Goal: Navigation & Orientation: Find specific page/section

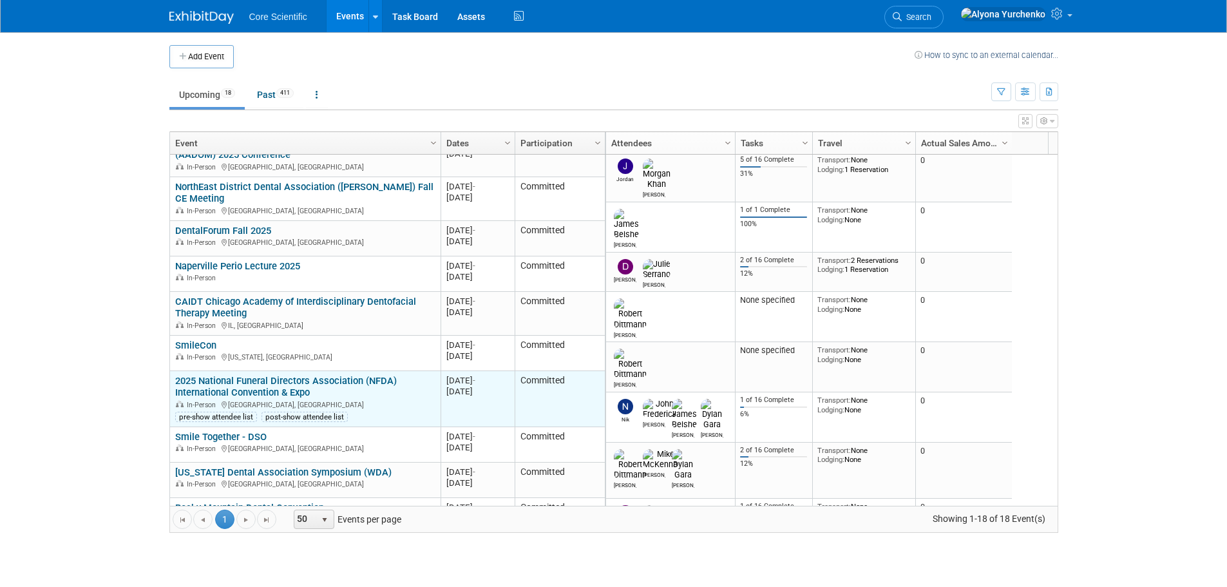
scroll to position [309, 0]
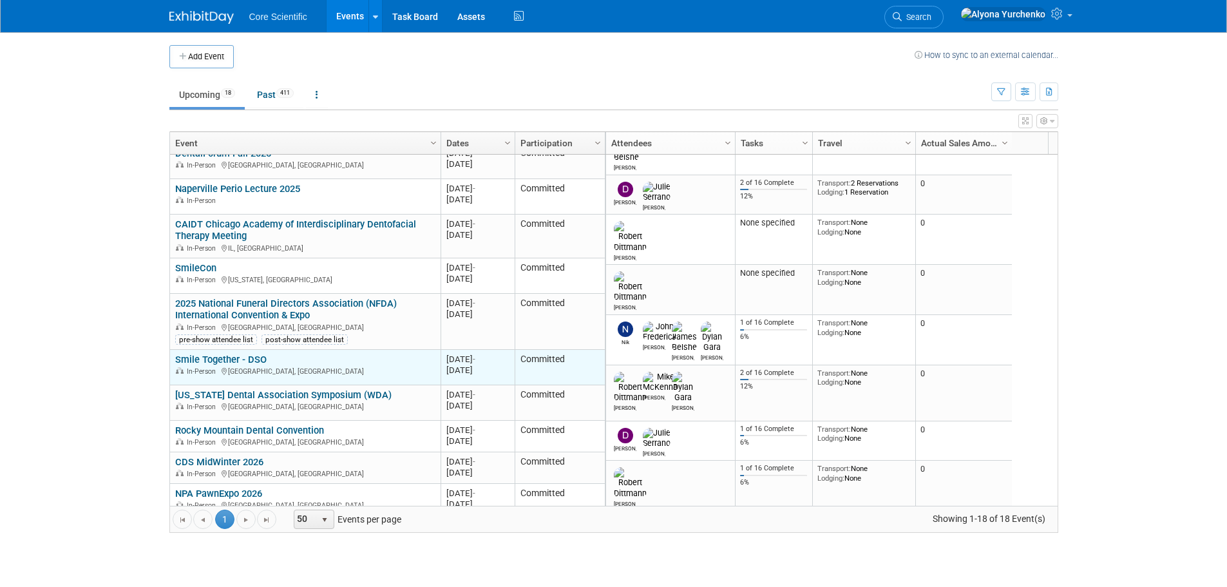
click at [249, 358] on link "Smile Together - DSO" at bounding box center [220, 360] width 91 height 12
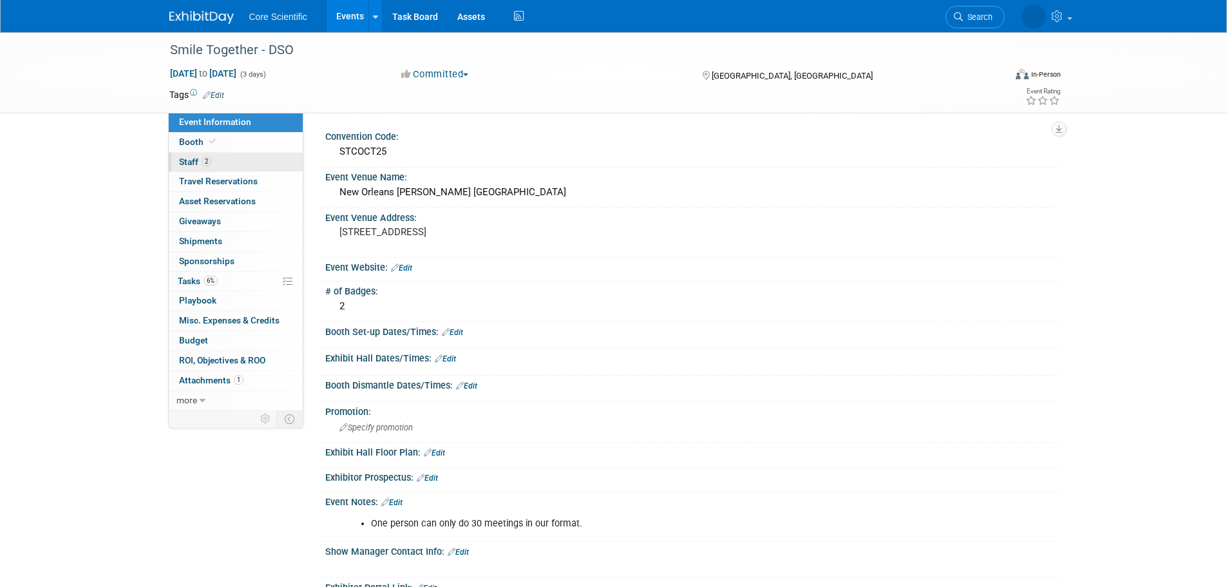
click at [238, 168] on link "2 Staff 2" at bounding box center [236, 162] width 134 height 19
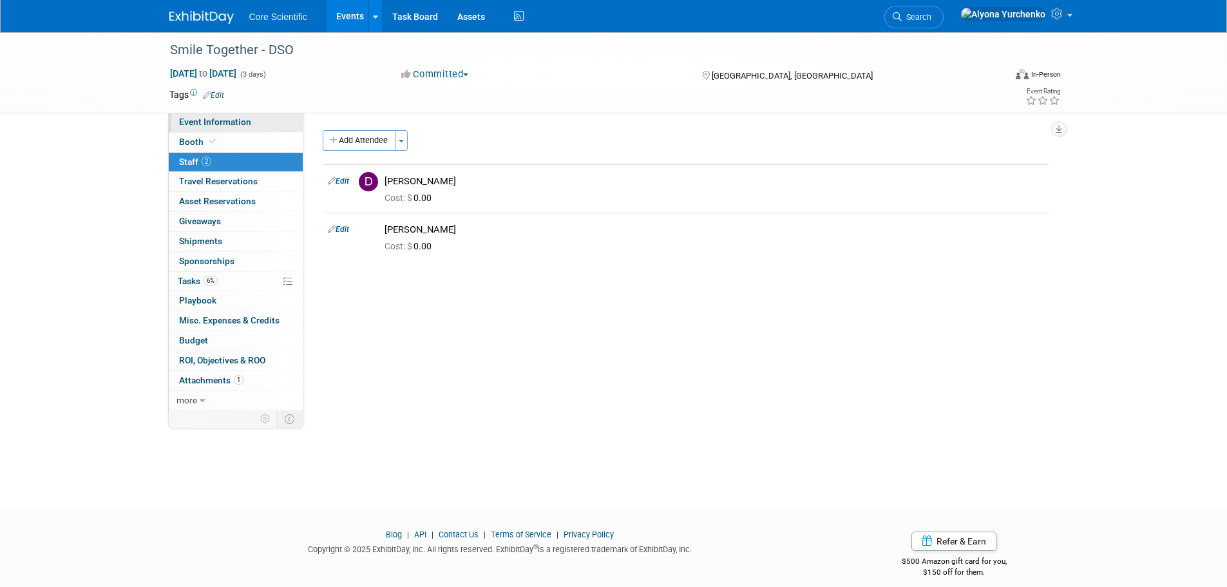
click at [240, 131] on link "Event Information" at bounding box center [236, 122] width 134 height 19
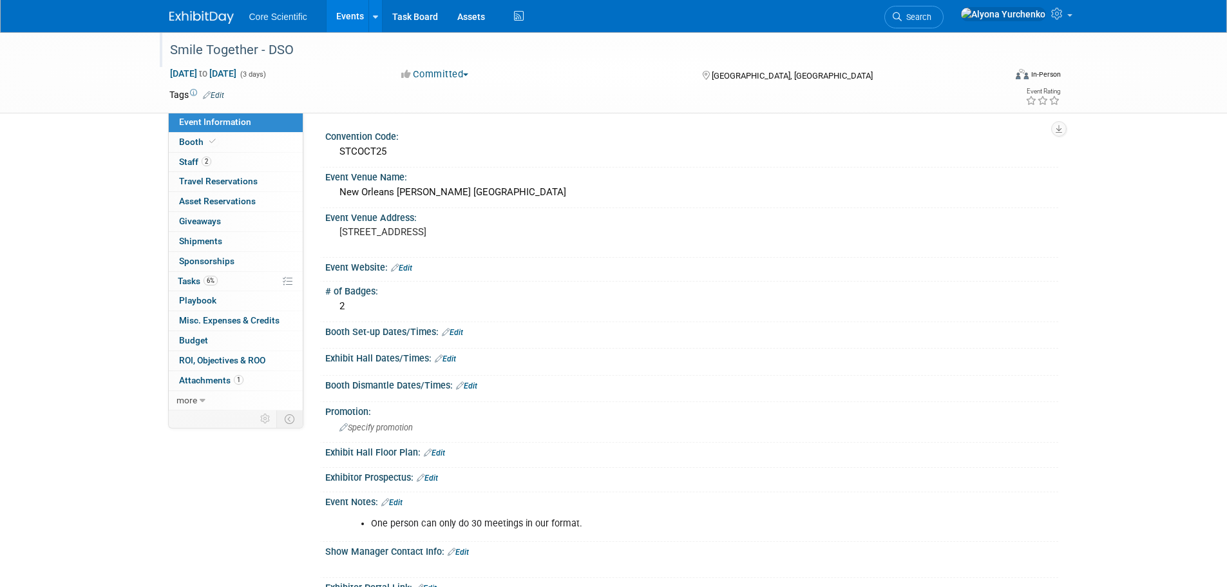
click at [298, 45] on div "Smile Together - DSO" at bounding box center [576, 50] width 820 height 23
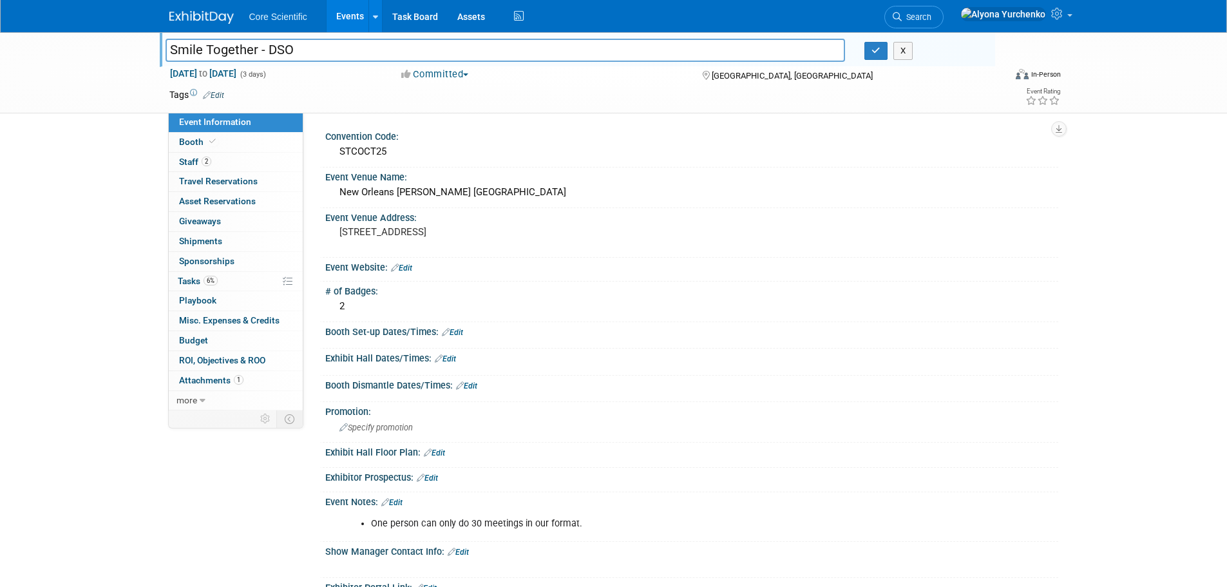
drag, startPoint x: 303, startPoint y: 51, endPoint x: 93, endPoint y: 52, distance: 210.0
click at [93, 52] on div "Smile Together - DSO Smile Together - DSO X Oct 27, 2025 to Oct 29, 2025 (3 day…" at bounding box center [613, 72] width 1227 height 81
click at [342, 16] on link "Events" at bounding box center [350, 16] width 47 height 32
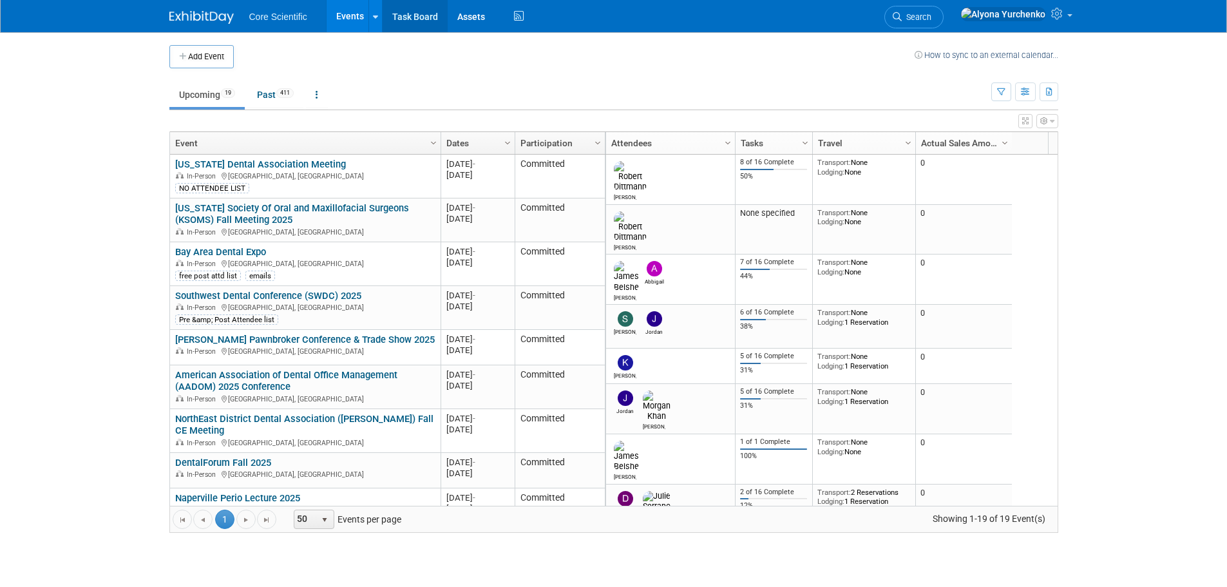
click at [414, 12] on link "Task Board" at bounding box center [415, 16] width 65 height 32
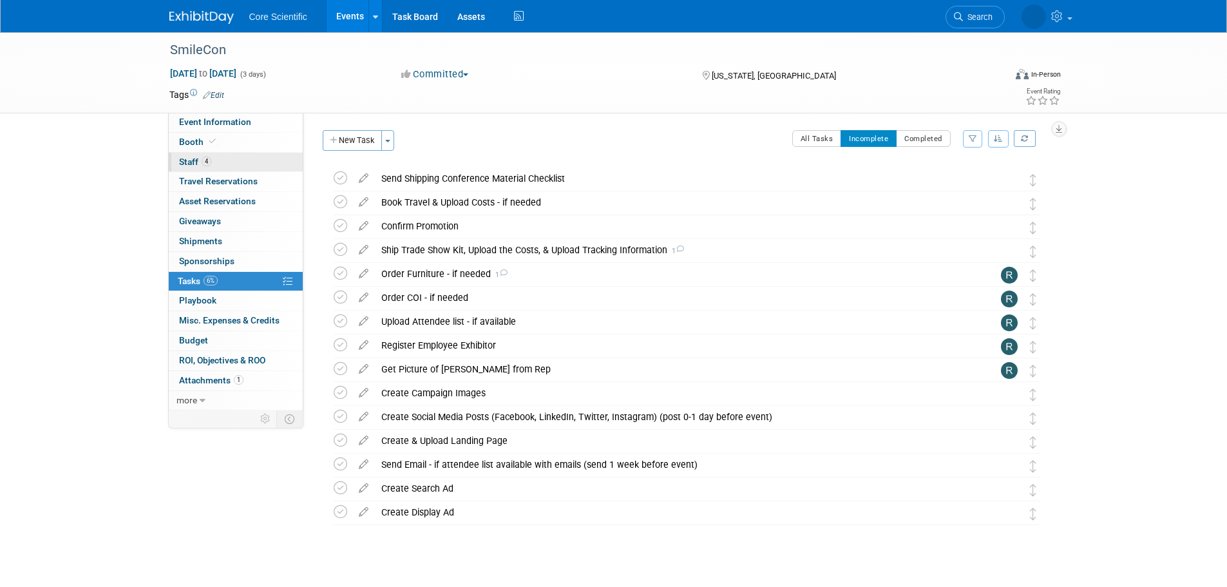
click at [193, 160] on span "Staff 4" at bounding box center [195, 162] width 32 height 10
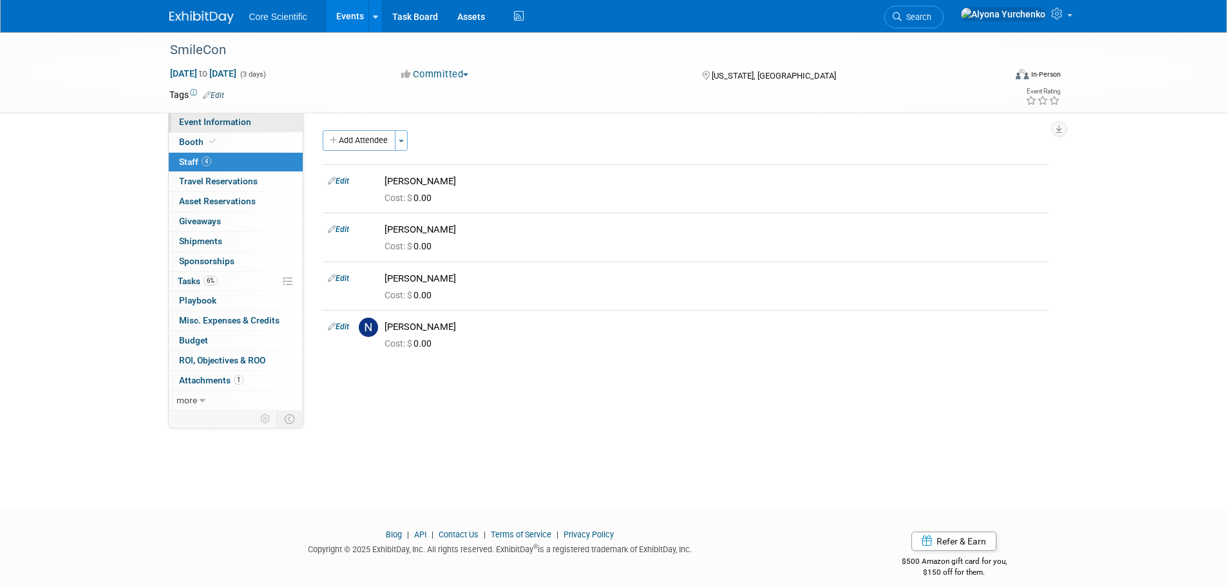
click at [219, 119] on span "Event Information" at bounding box center [215, 122] width 72 height 10
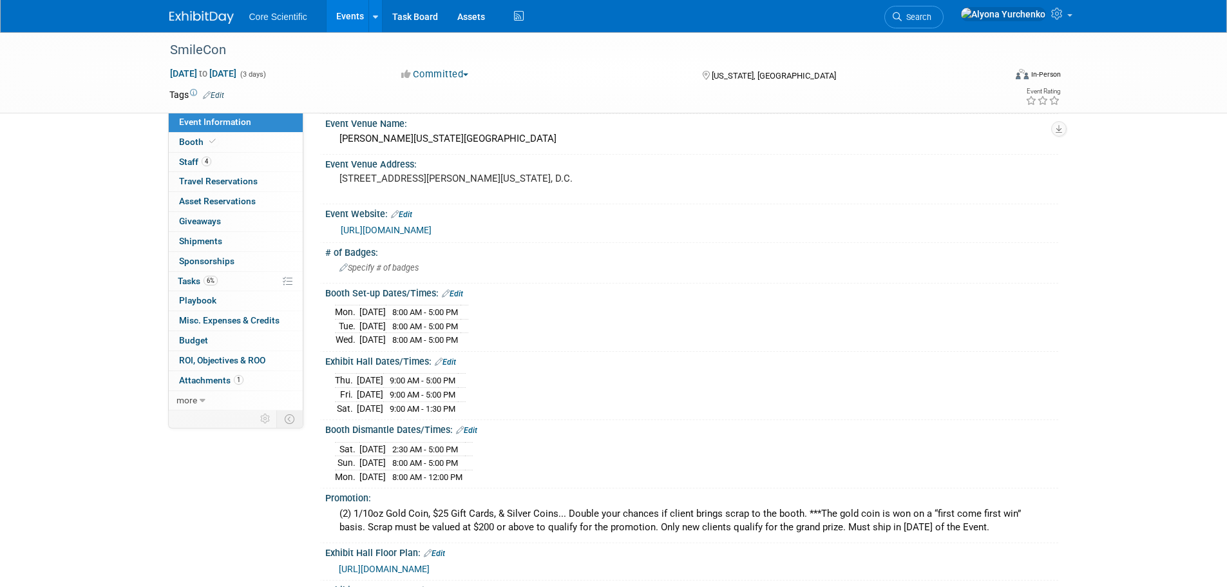
scroll to position [3, 0]
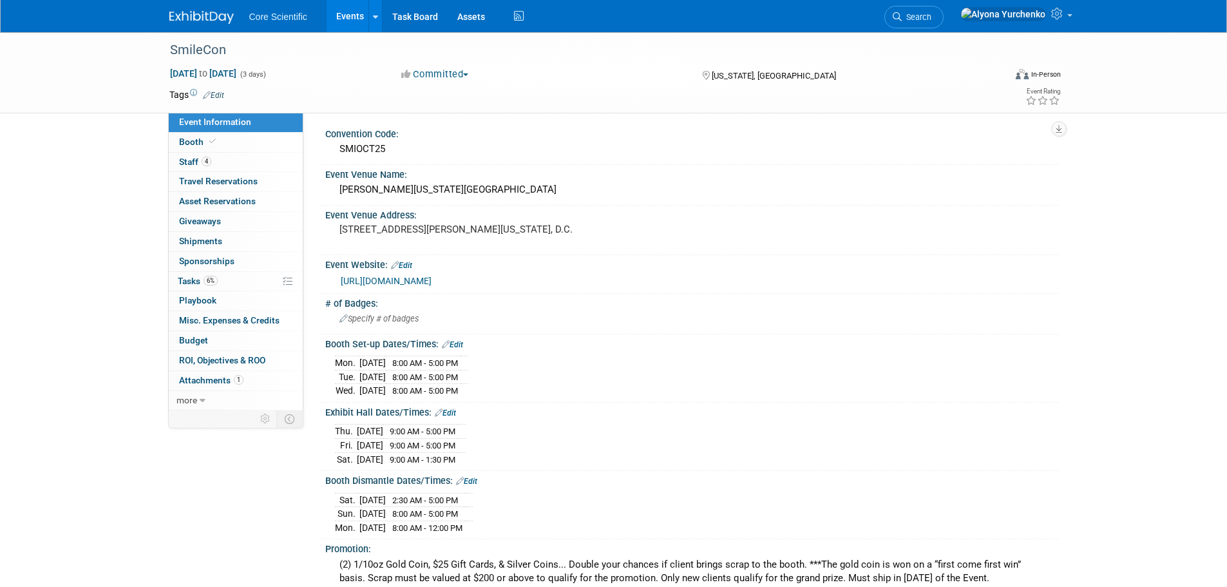
click at [432, 280] on link "[URL][DOMAIN_NAME]" at bounding box center [386, 281] width 91 height 10
